Goal: Book appointment/travel/reservation

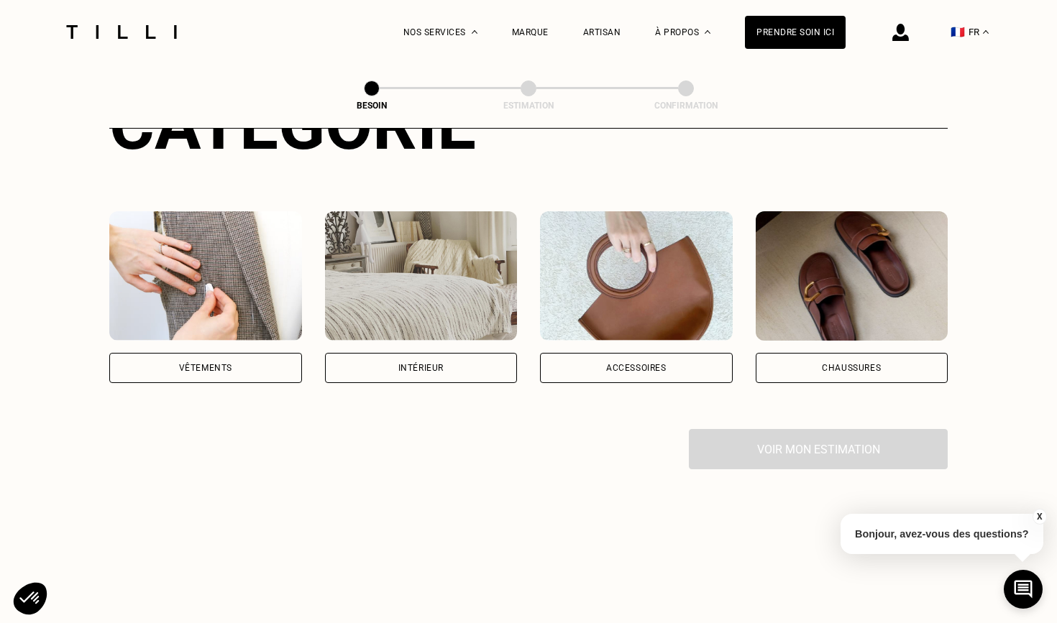
scroll to position [249, 0]
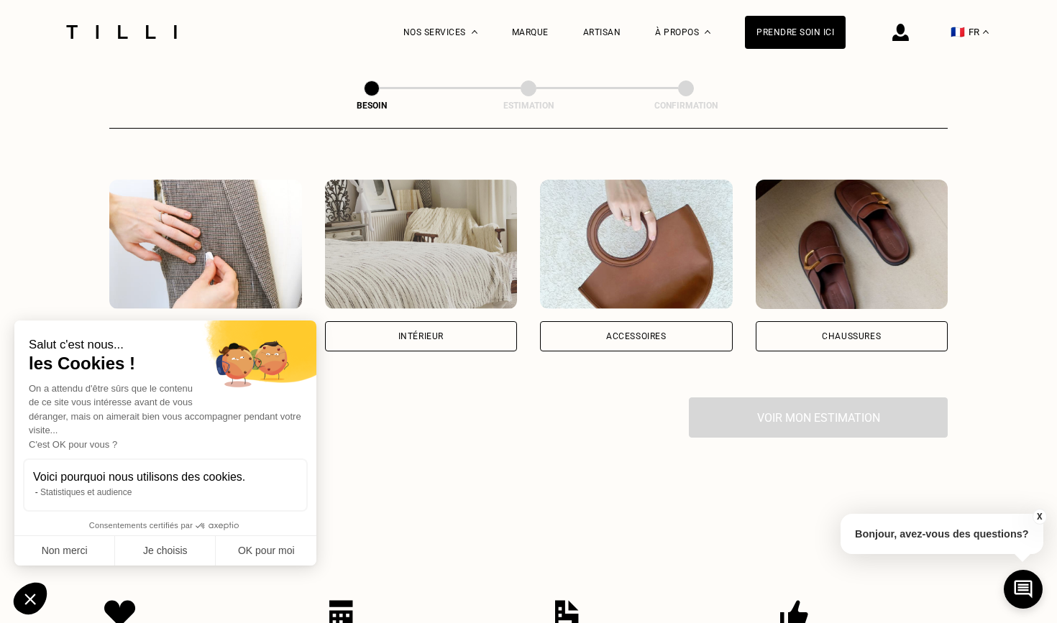
click at [274, 321] on div "Vêtements" at bounding box center [205, 336] width 193 height 30
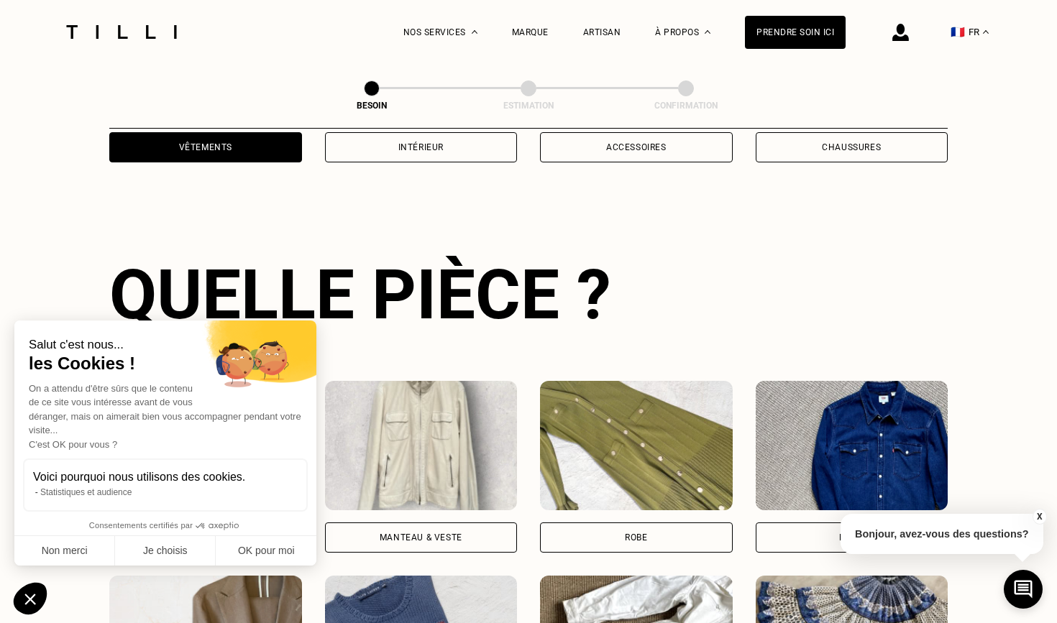
scroll to position [468, 0]
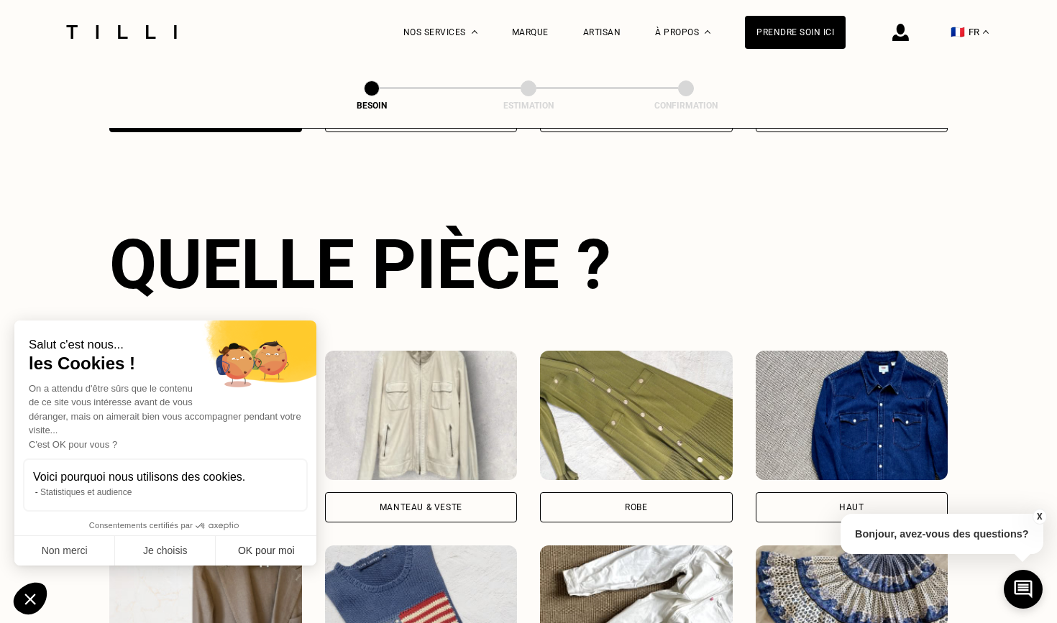
click at [288, 544] on button "OK pour moi" at bounding box center [266, 551] width 101 height 30
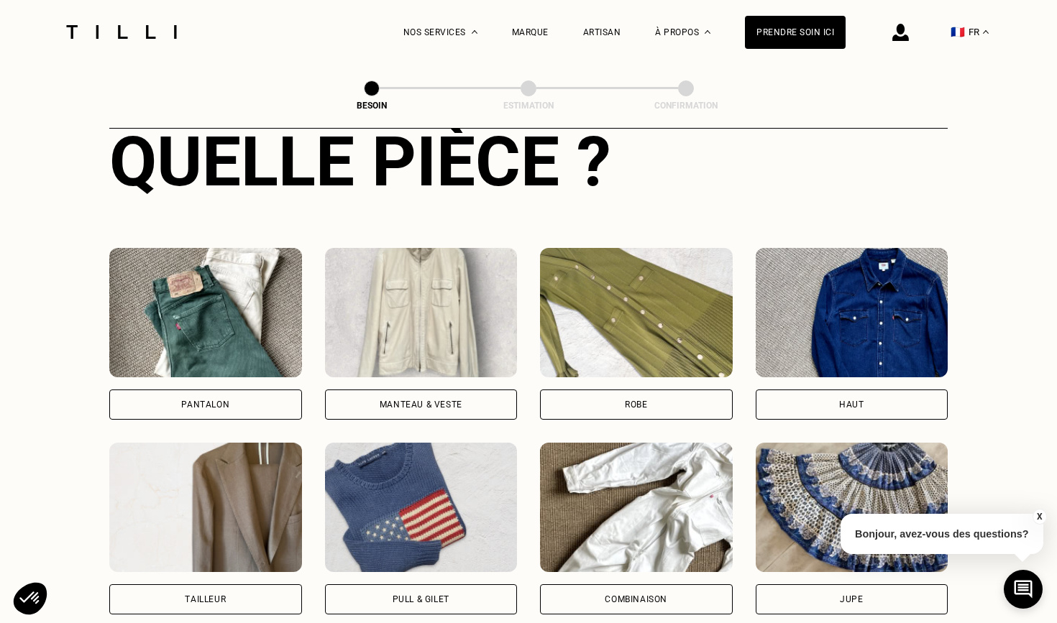
scroll to position [629, 0]
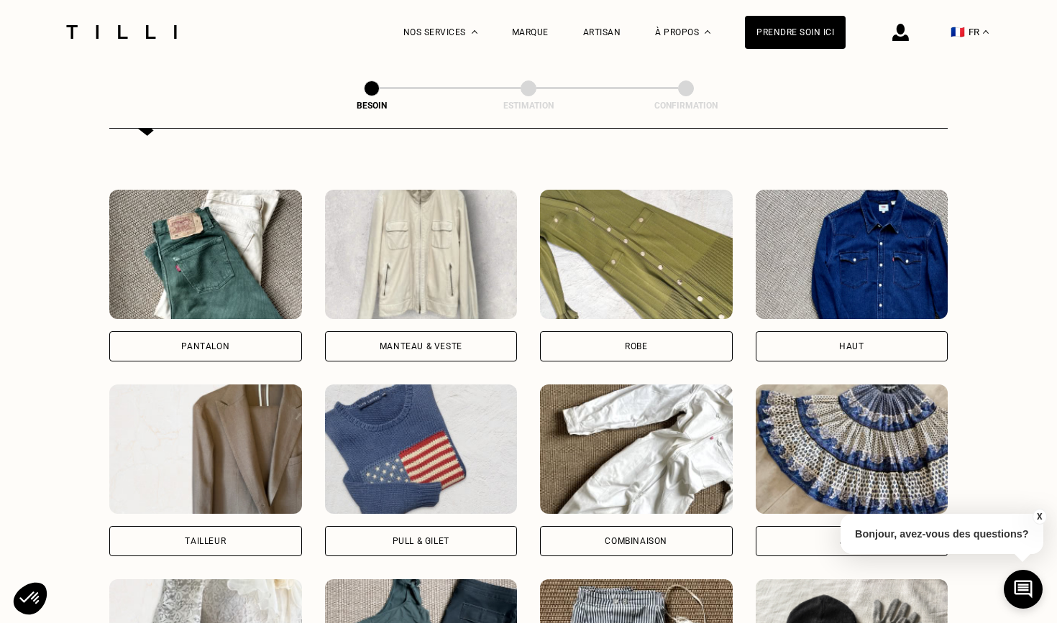
click at [415, 331] on div "Manteau & Veste" at bounding box center [421, 346] width 193 height 30
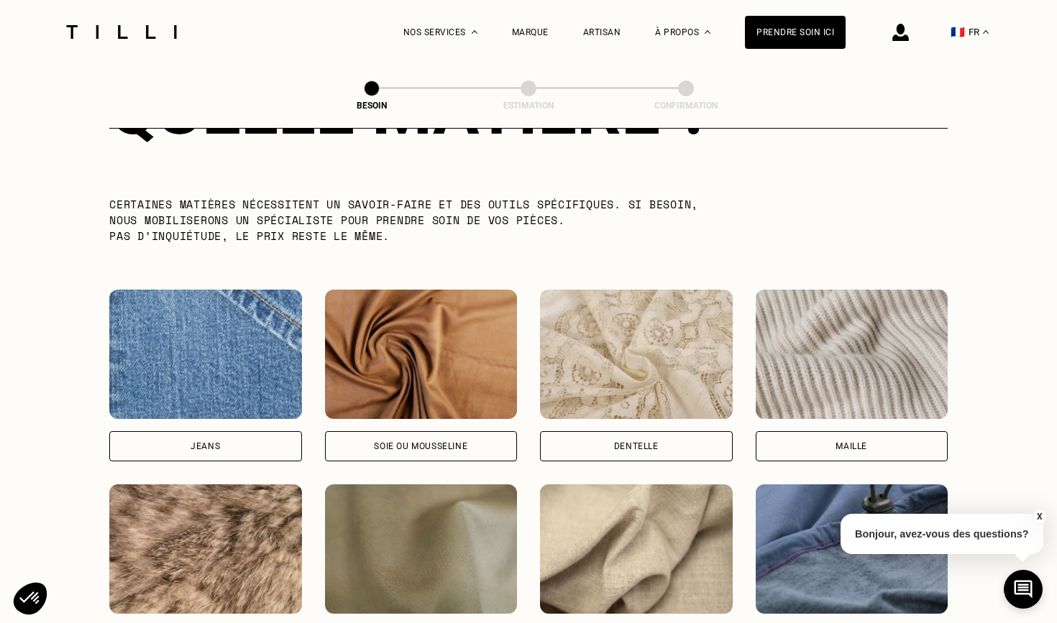
scroll to position [1601, 0]
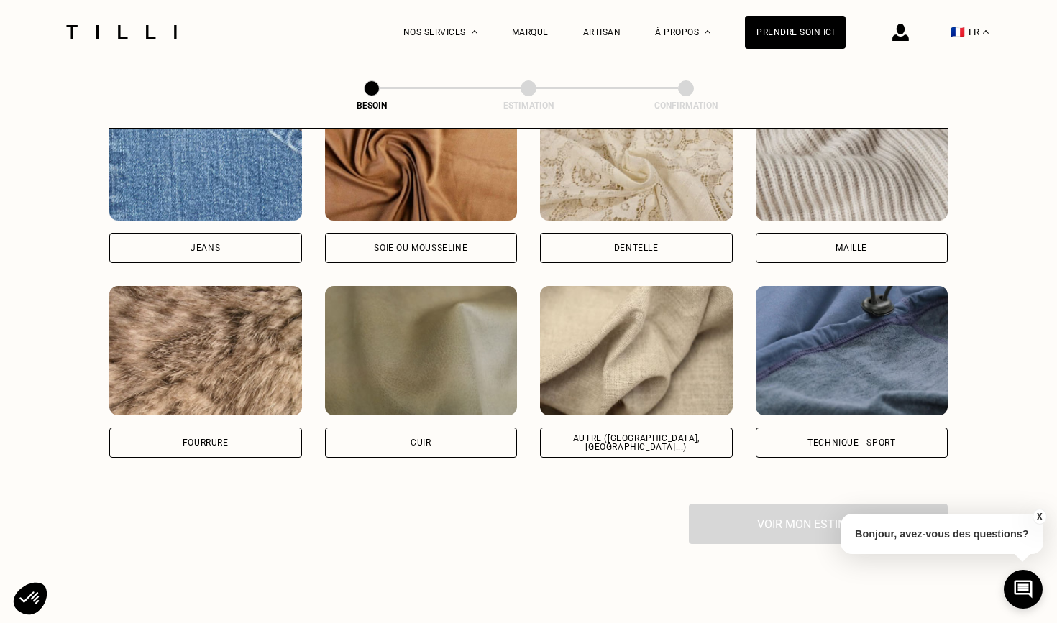
click at [609, 428] on div "Autre ([GEOGRAPHIC_DATA], [GEOGRAPHIC_DATA]...)" at bounding box center [636, 443] width 193 height 30
select select "FR"
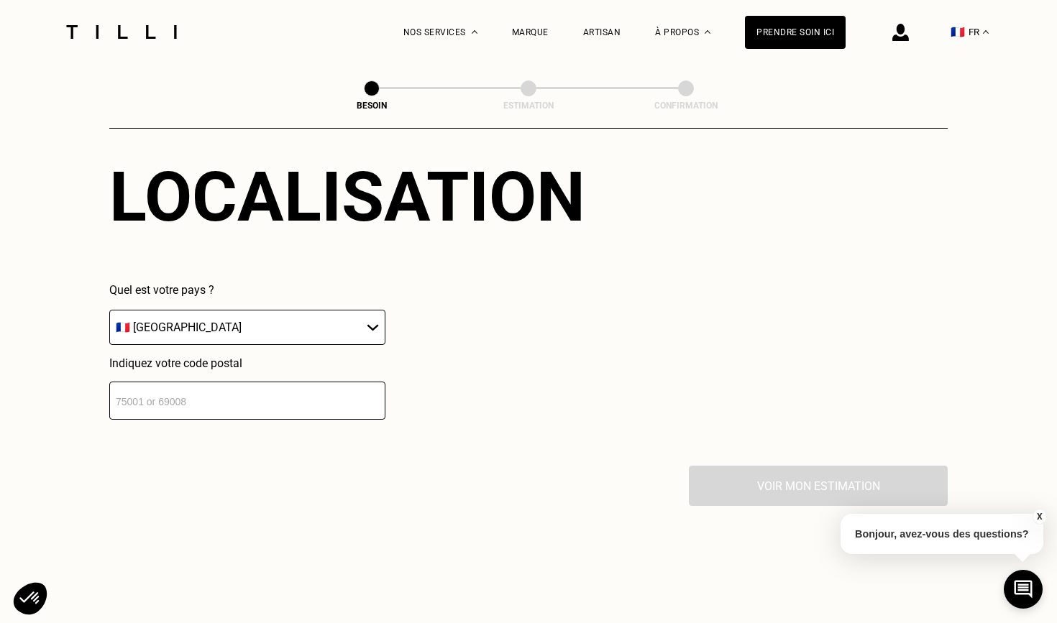
scroll to position [2065, 0]
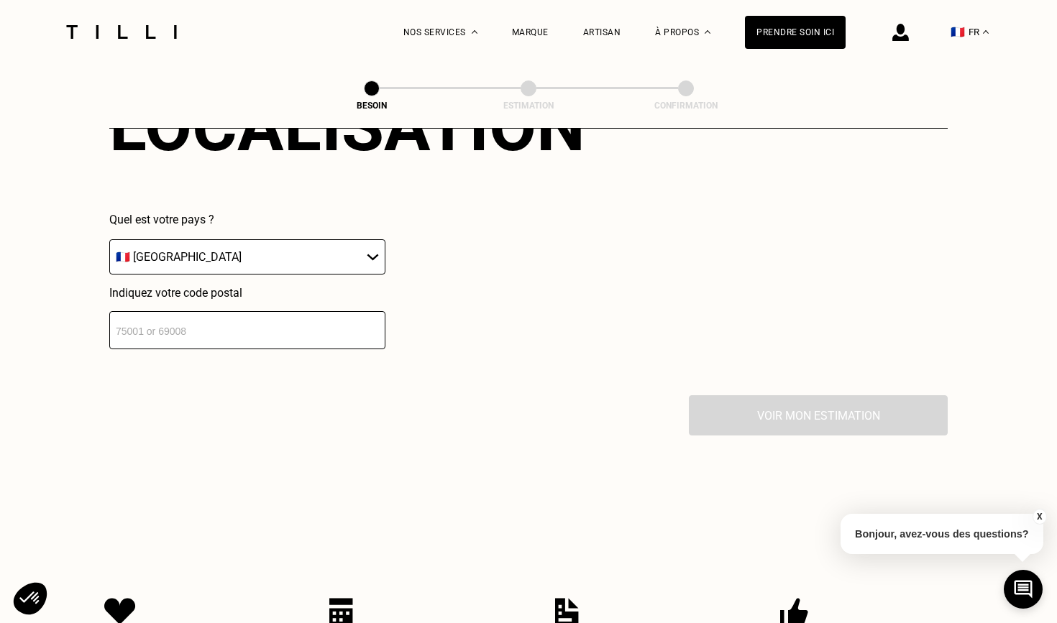
click at [310, 329] on input "number" at bounding box center [247, 330] width 276 height 38
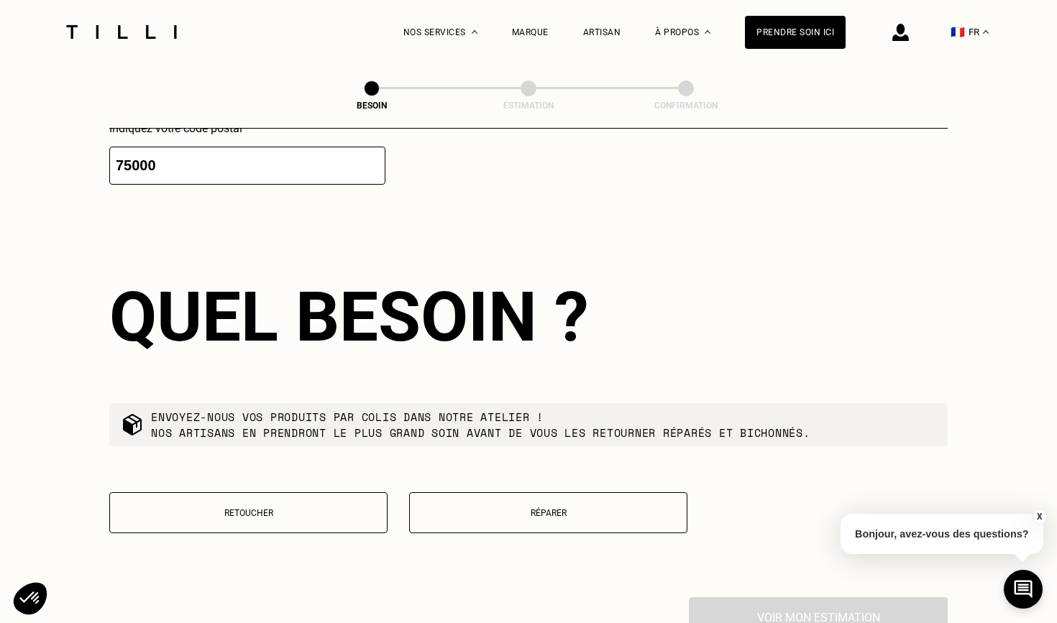
scroll to position [2287, 0]
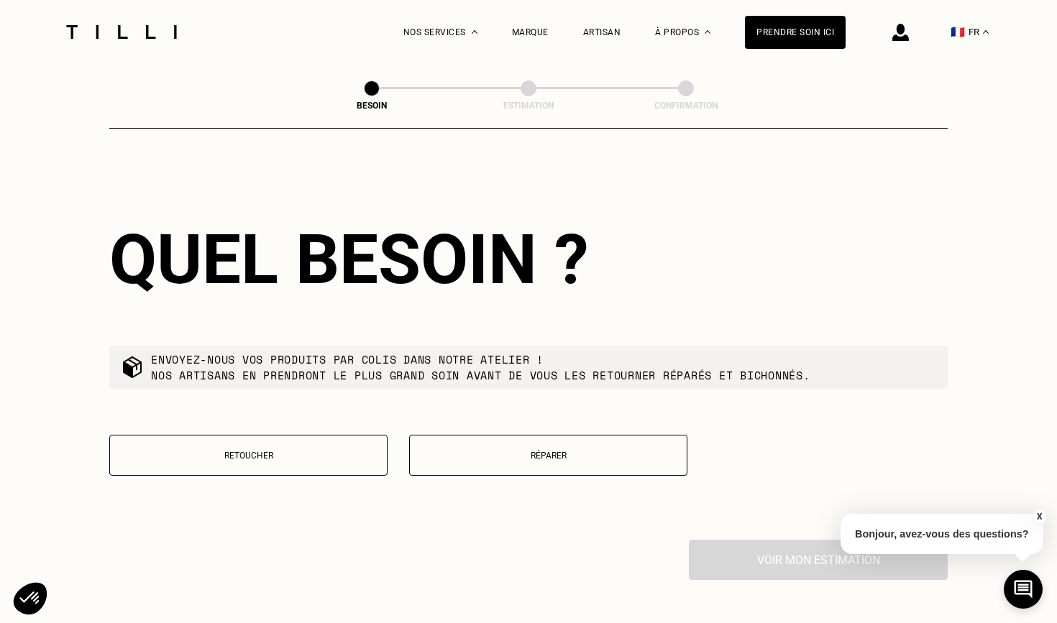
type input "75000"
click at [288, 436] on button "Retoucher" at bounding box center [248, 455] width 278 height 41
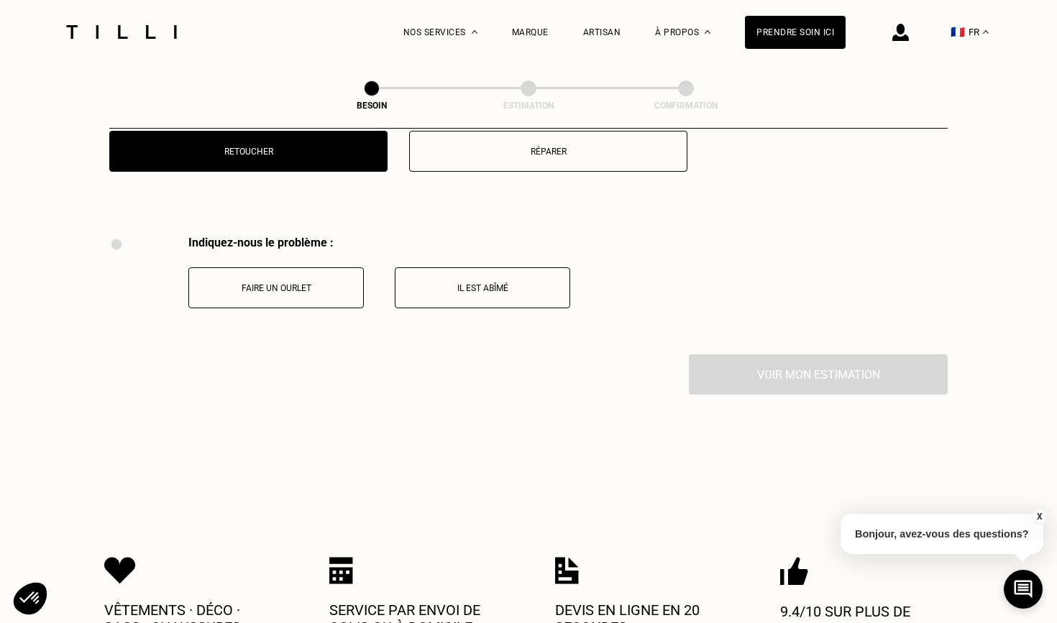
scroll to position [2653, 0]
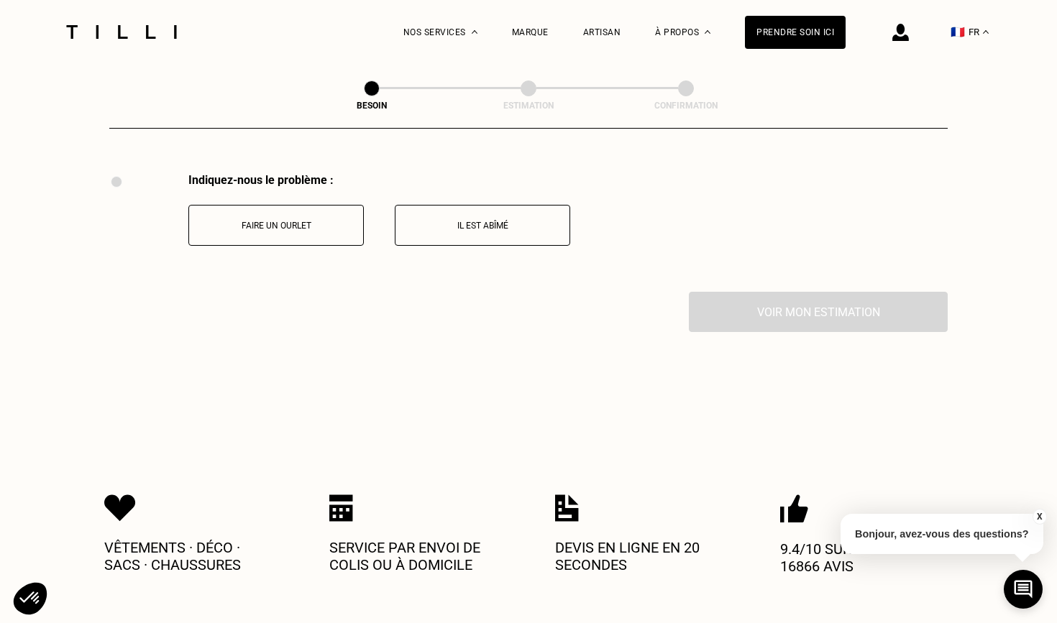
click at [289, 222] on button "Faire un ourlet" at bounding box center [275, 225] width 175 height 41
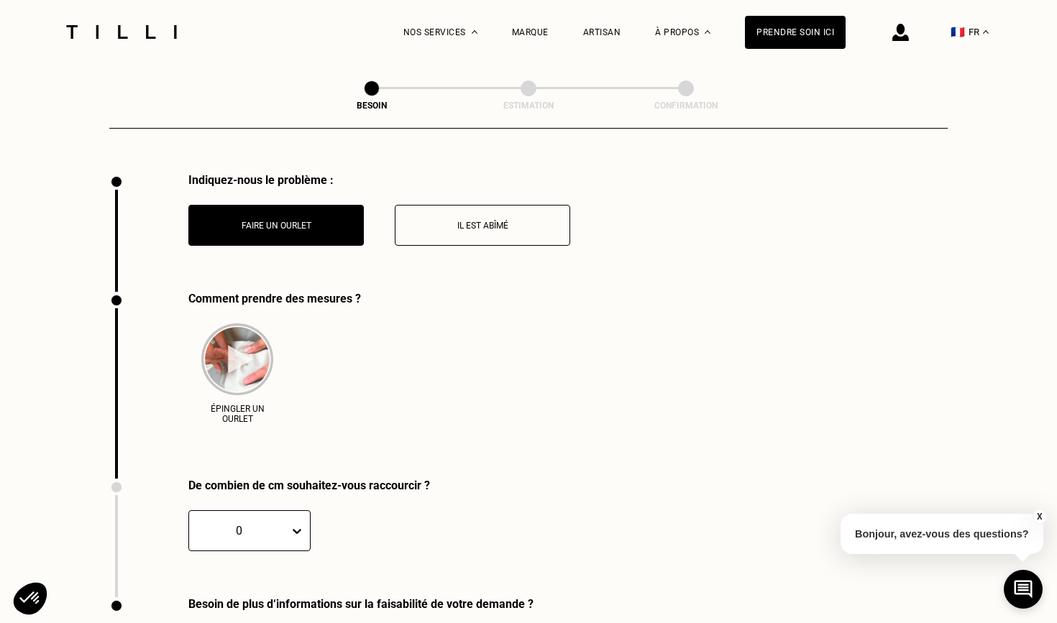
scroll to position [2772, 0]
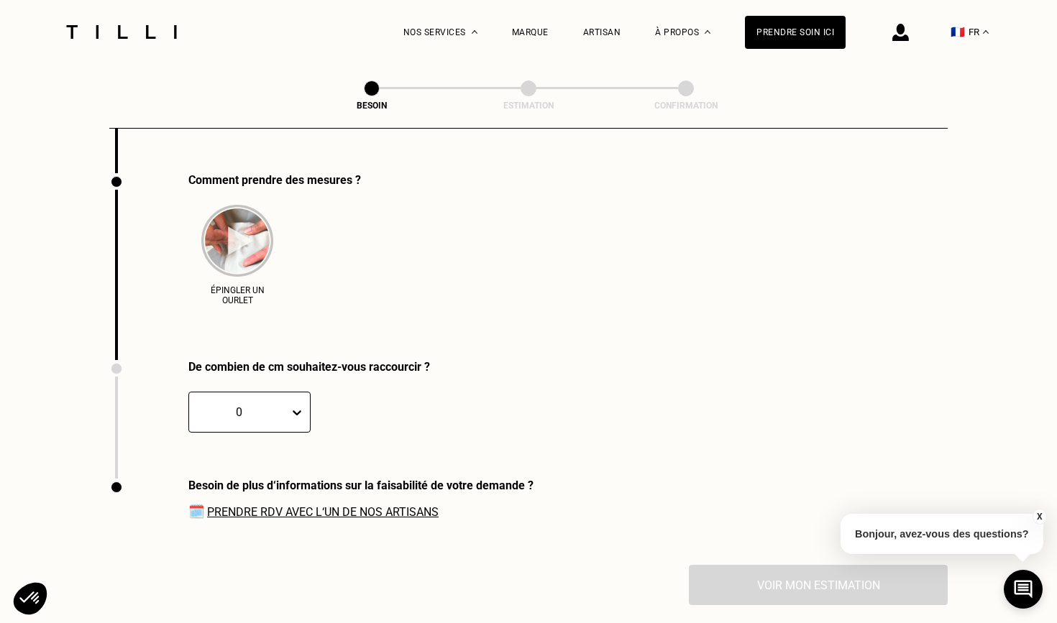
click at [293, 398] on div at bounding box center [299, 413] width 21 height 40
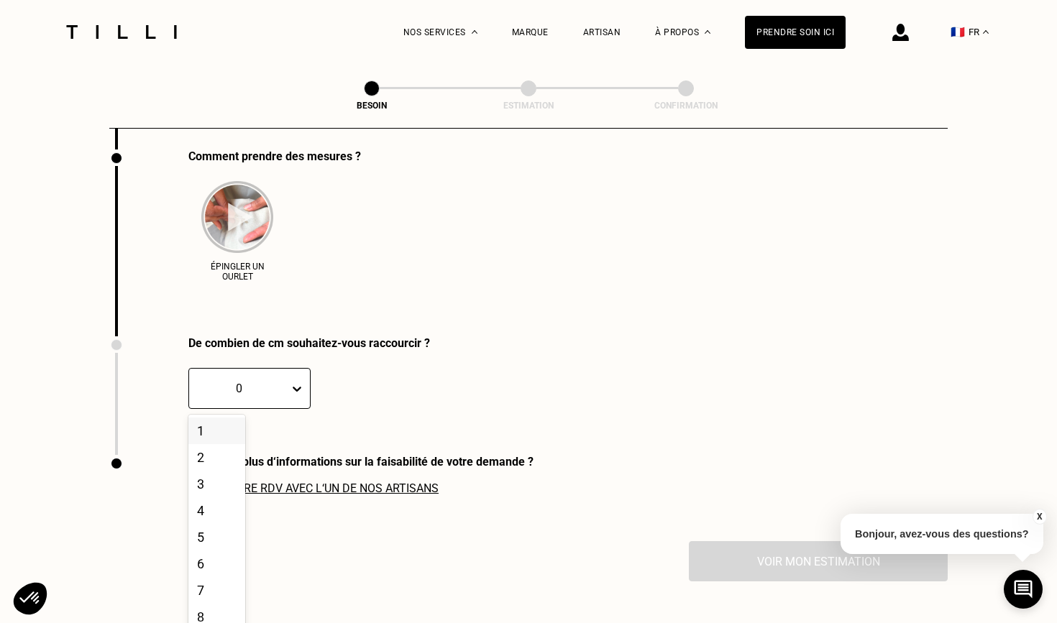
scroll to position [2796, 0]
click at [234, 418] on div "1" at bounding box center [216, 430] width 57 height 27
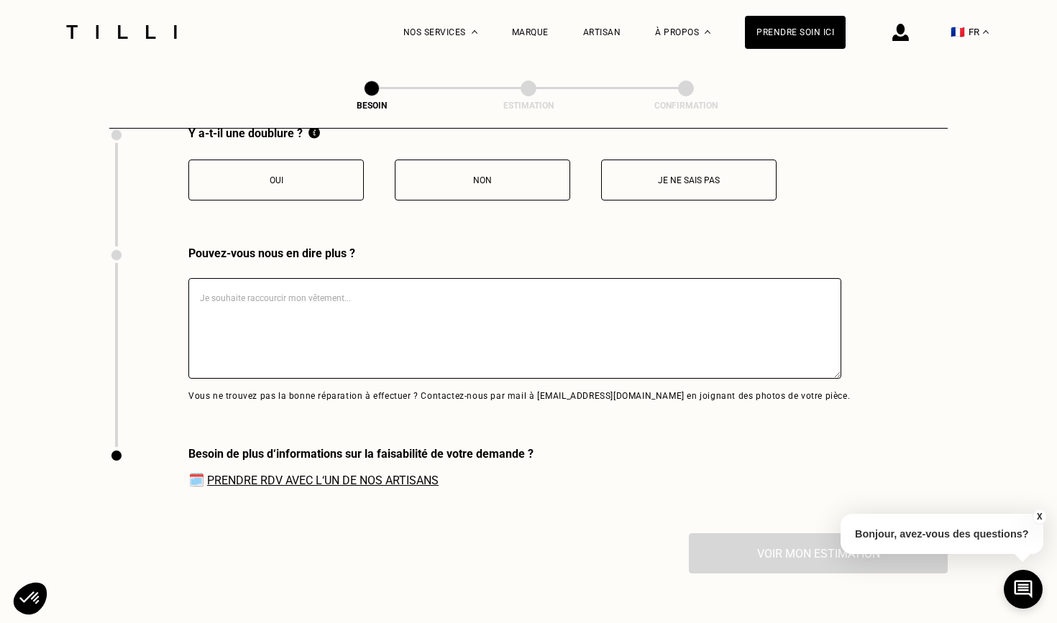
scroll to position [3076, 0]
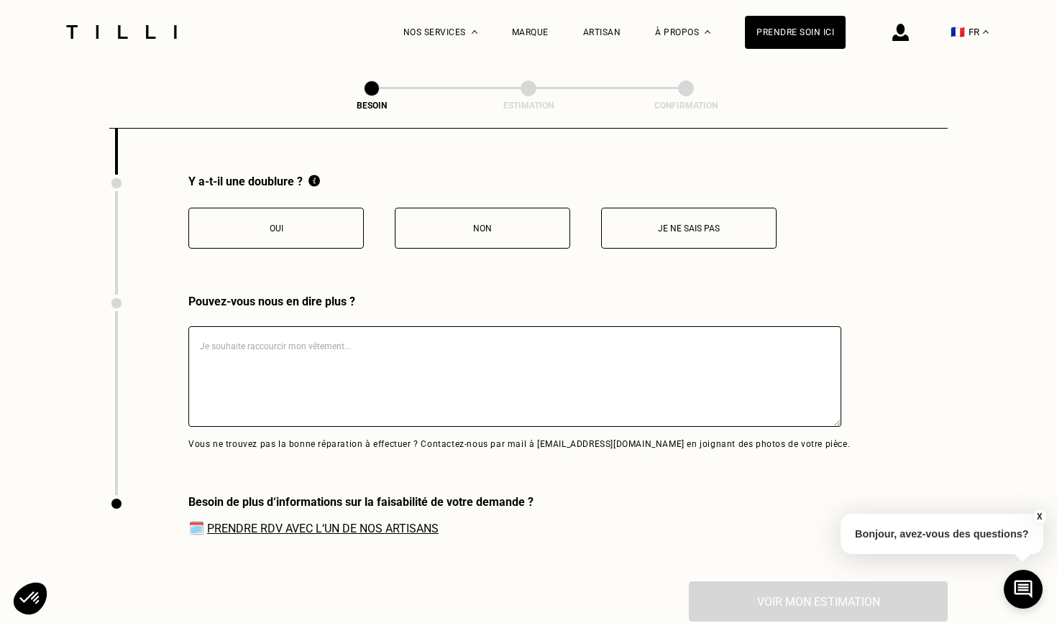
click at [639, 208] on button "Je ne sais pas" at bounding box center [688, 228] width 175 height 41
